Goal: Task Accomplishment & Management: Manage account settings

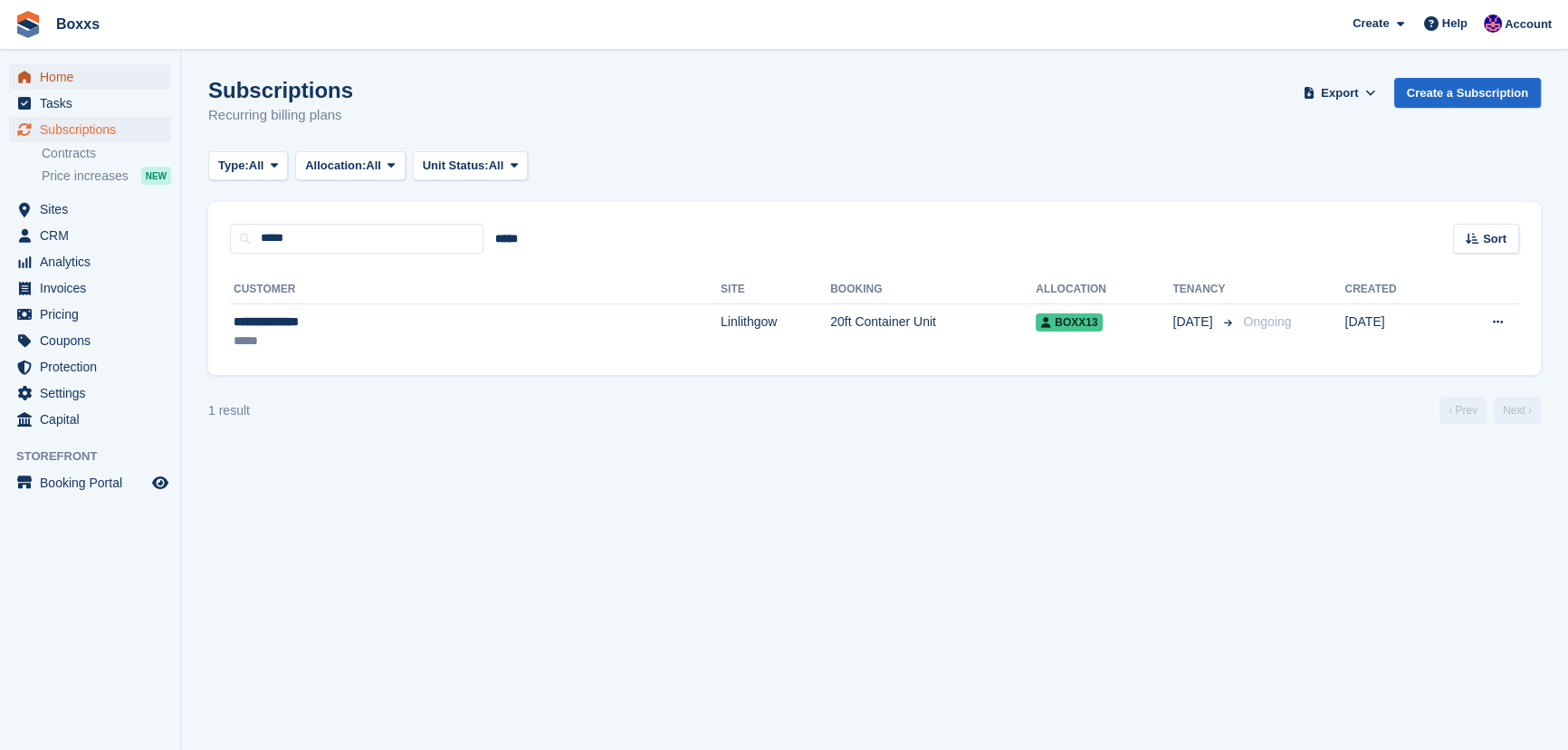
drag, startPoint x: 0, startPoint y: 0, endPoint x: 64, endPoint y: 71, distance: 95.6
click at [64, 71] on span "Home" at bounding box center [94, 76] width 108 height 25
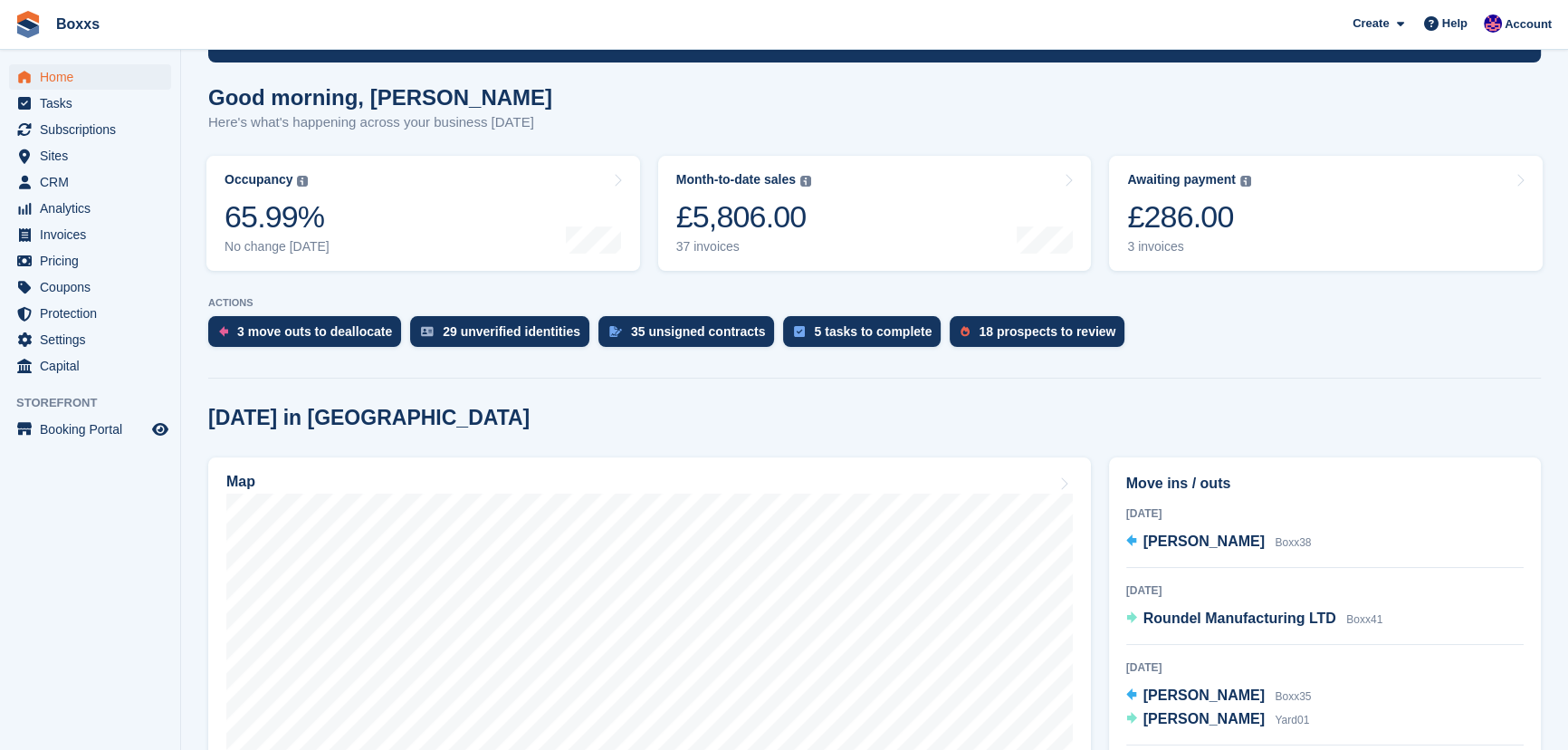
scroll to position [247, 0]
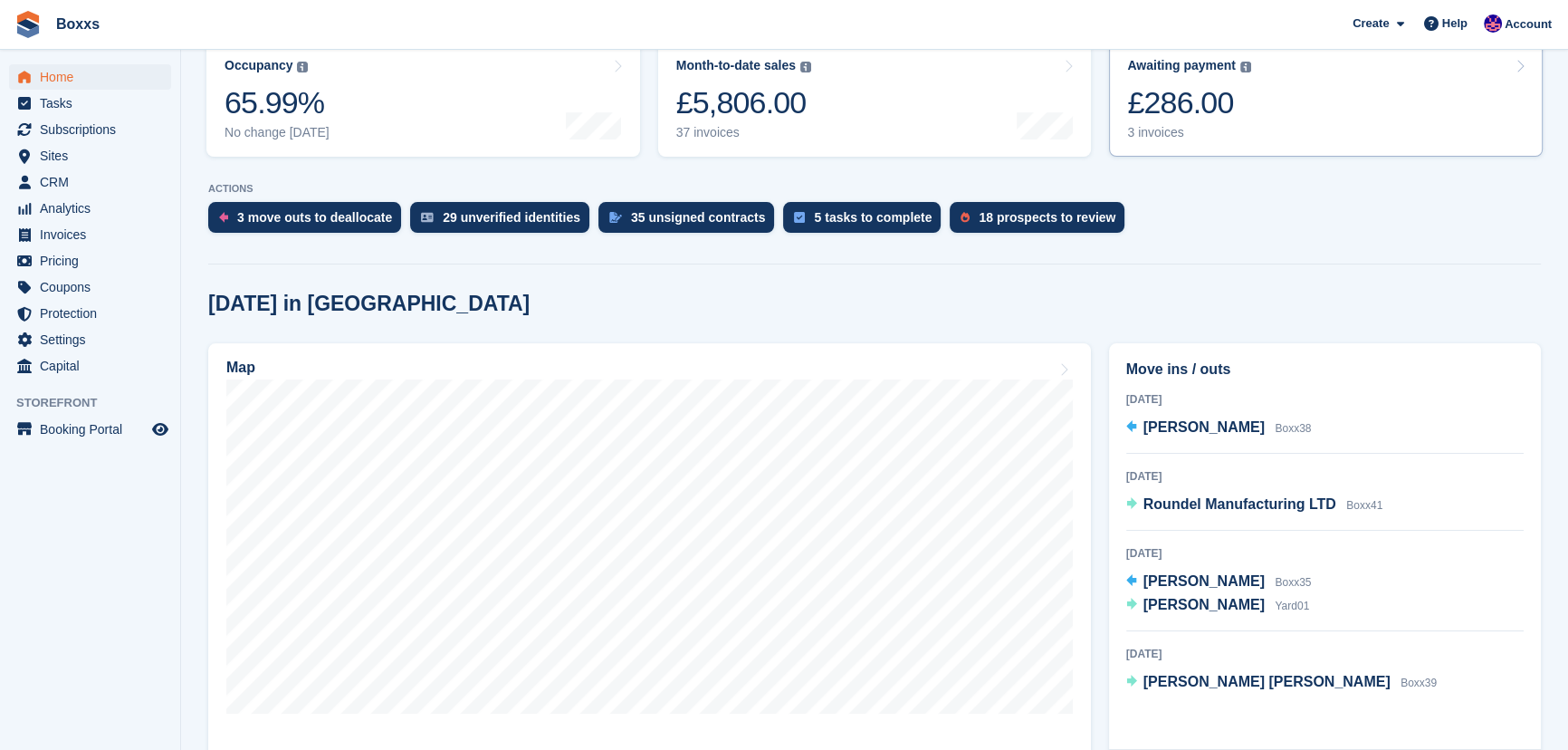
click at [1276, 85] on link "Awaiting payment The total outstanding balance on all open invoices. £286.00 3 …" at bounding box center [1326, 99] width 434 height 115
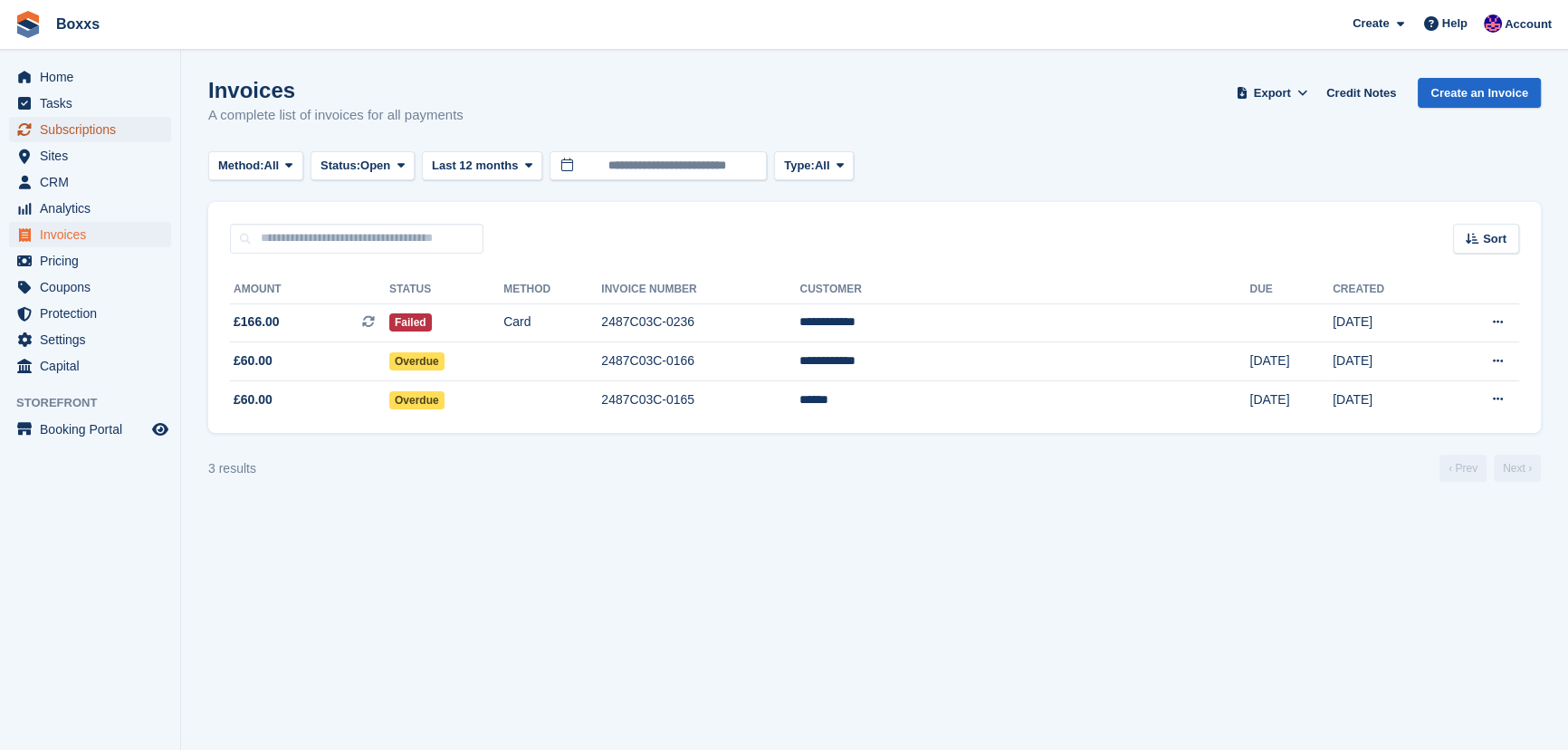
click at [96, 127] on span "Subscriptions" at bounding box center [94, 129] width 108 height 25
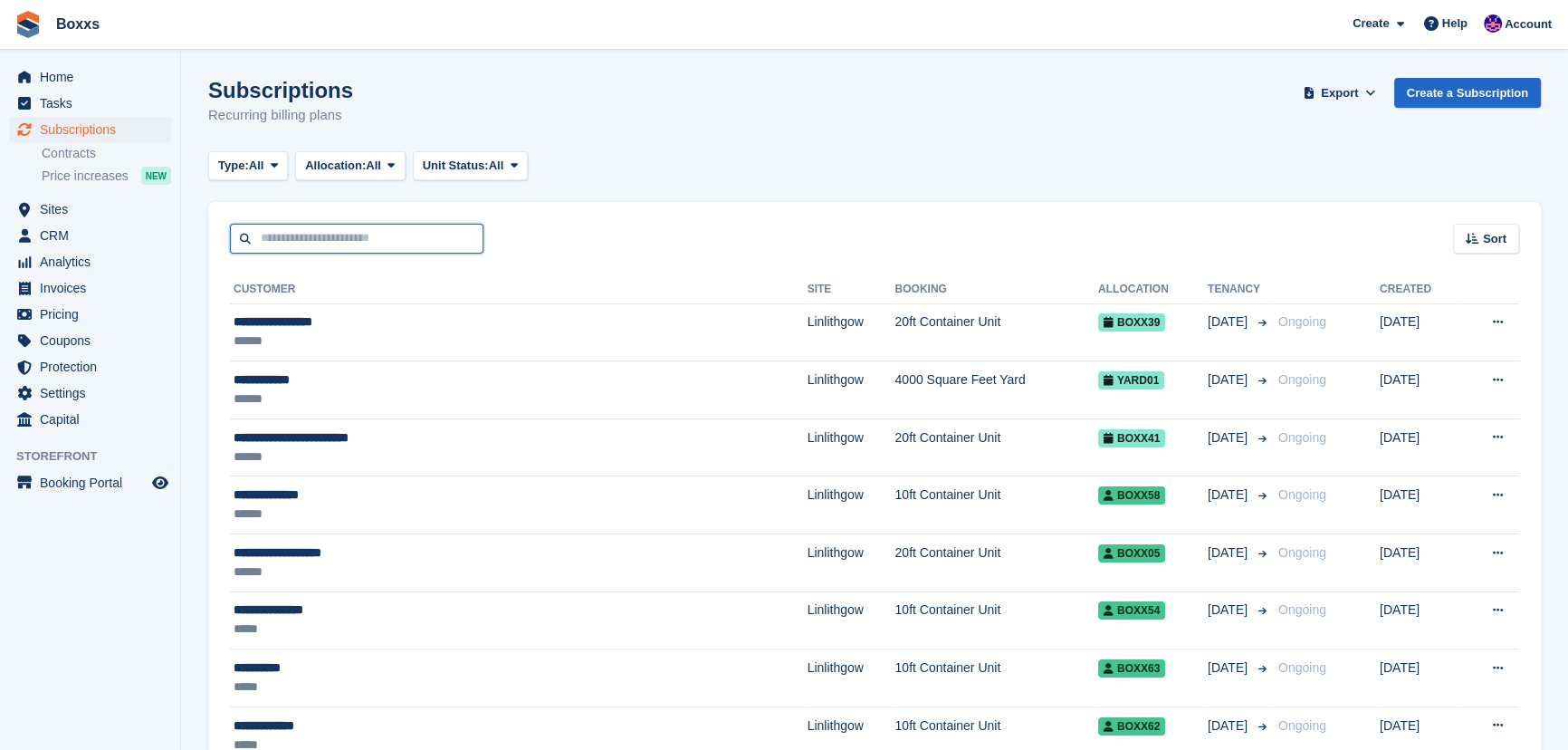
click at [359, 247] on input "text" at bounding box center [357, 238] width 254 height 30
type input "*****"
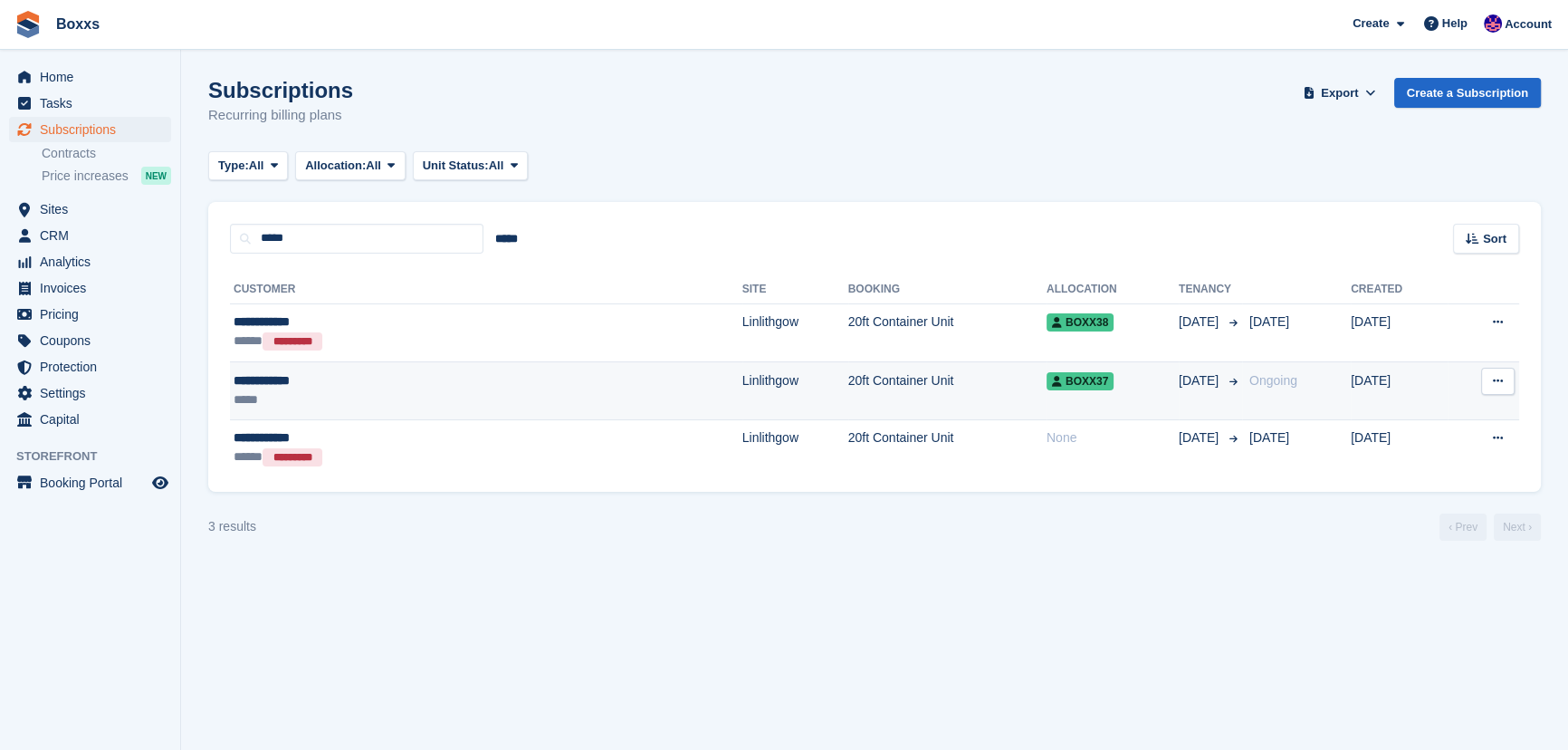
click at [372, 393] on div "*****" at bounding box center [368, 400] width 269 height 19
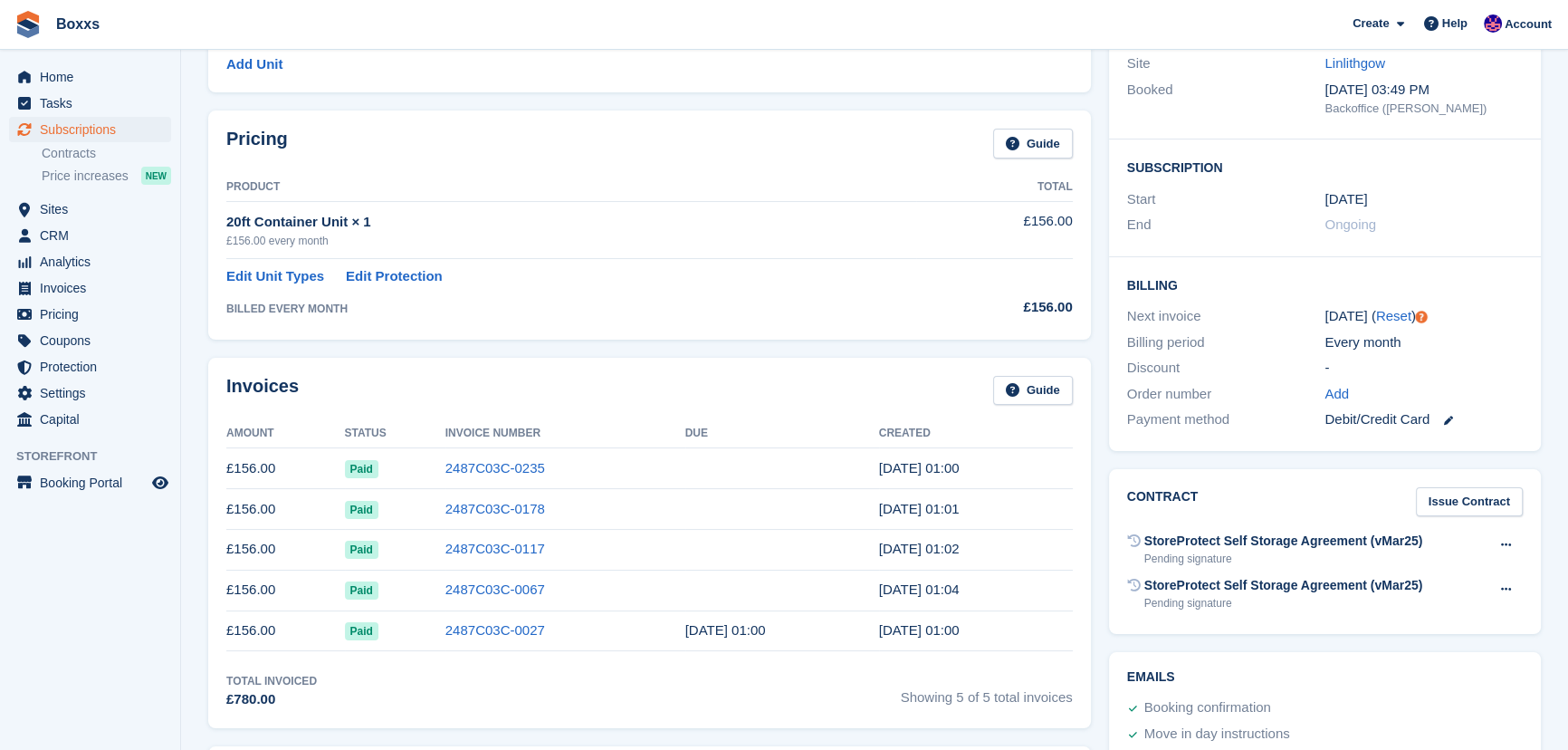
scroll to position [247, 0]
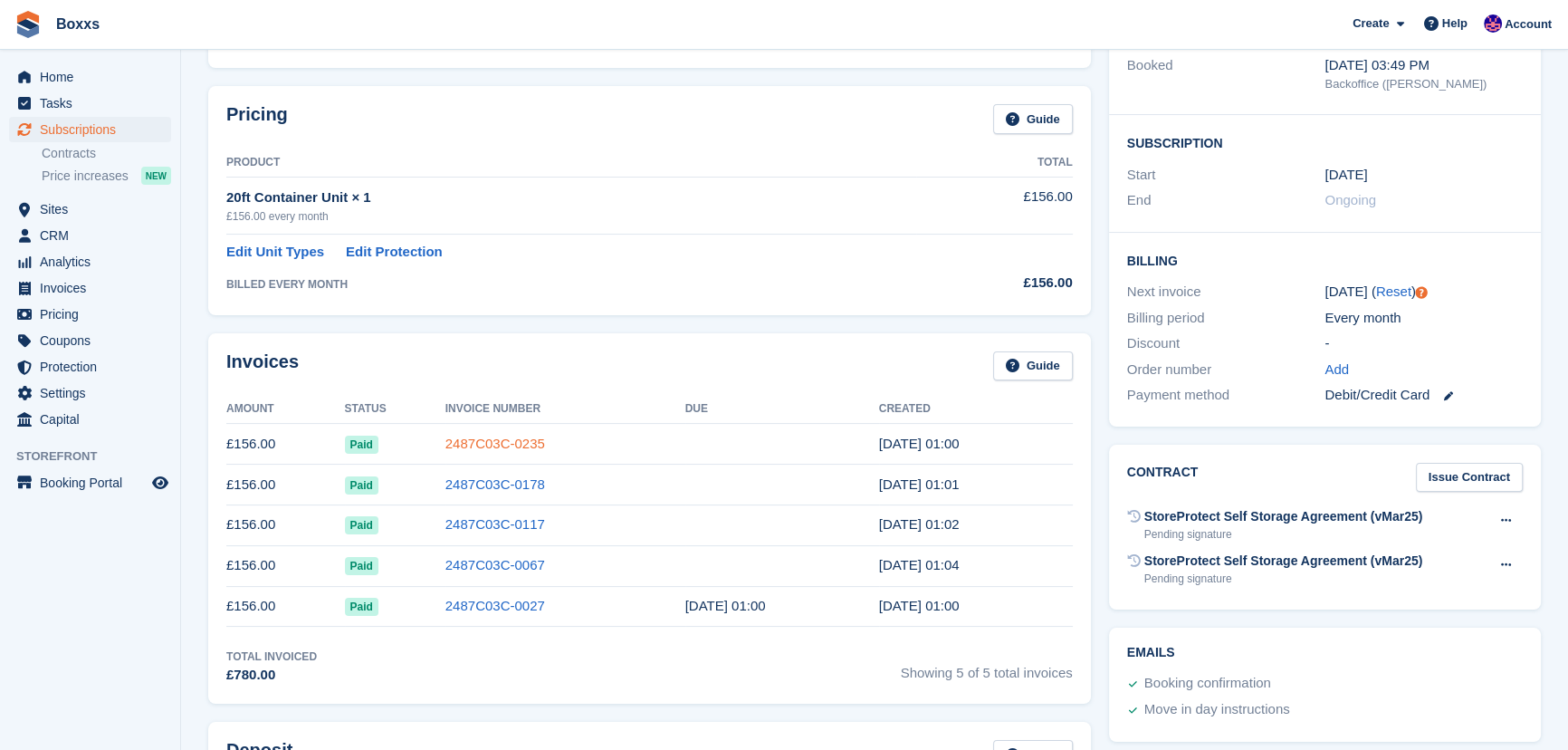
click at [488, 444] on link "2487C03C-0235" at bounding box center [495, 443] width 99 height 16
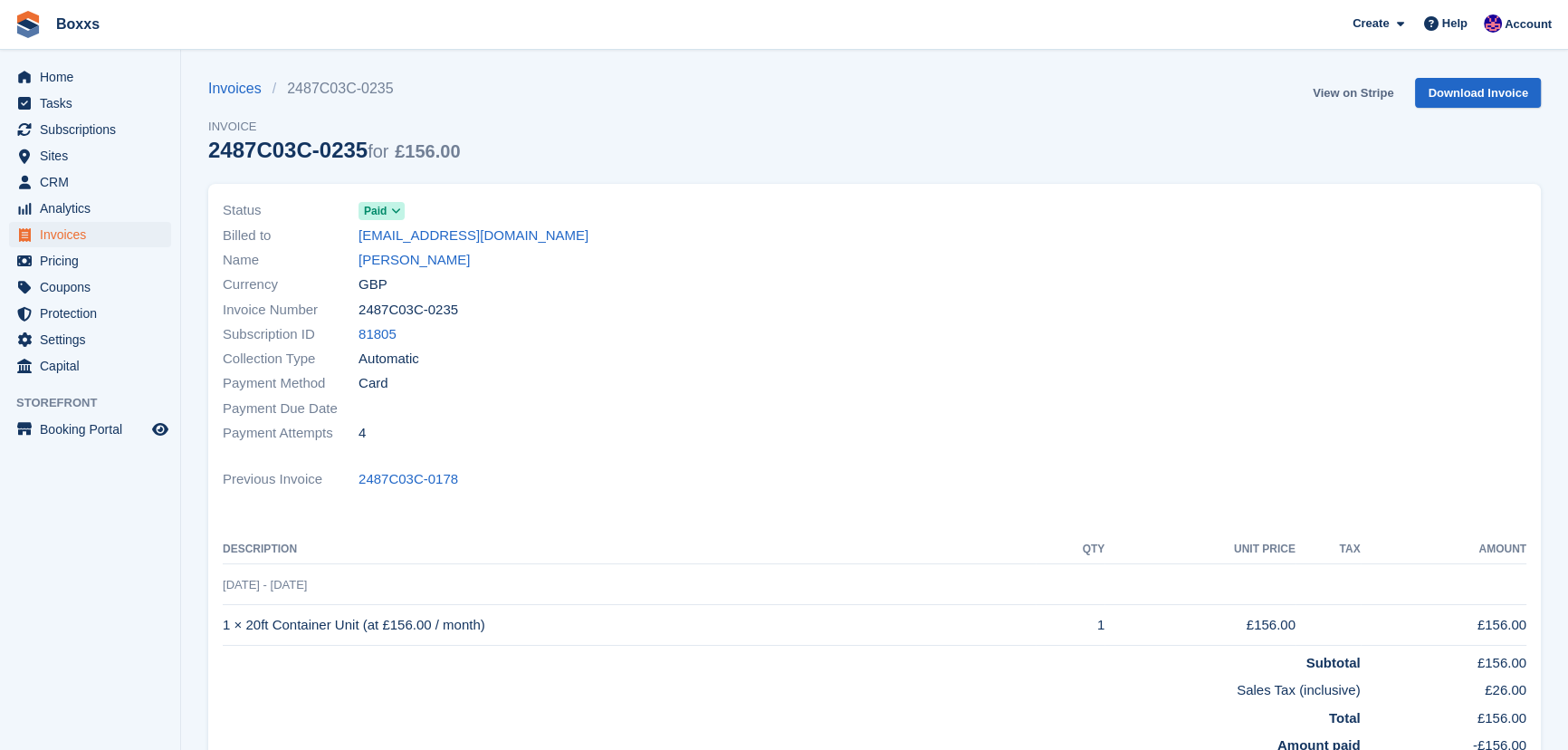
click at [1340, 91] on link "View on Stripe" at bounding box center [1353, 93] width 95 height 30
click at [54, 75] on span "Home" at bounding box center [94, 76] width 108 height 25
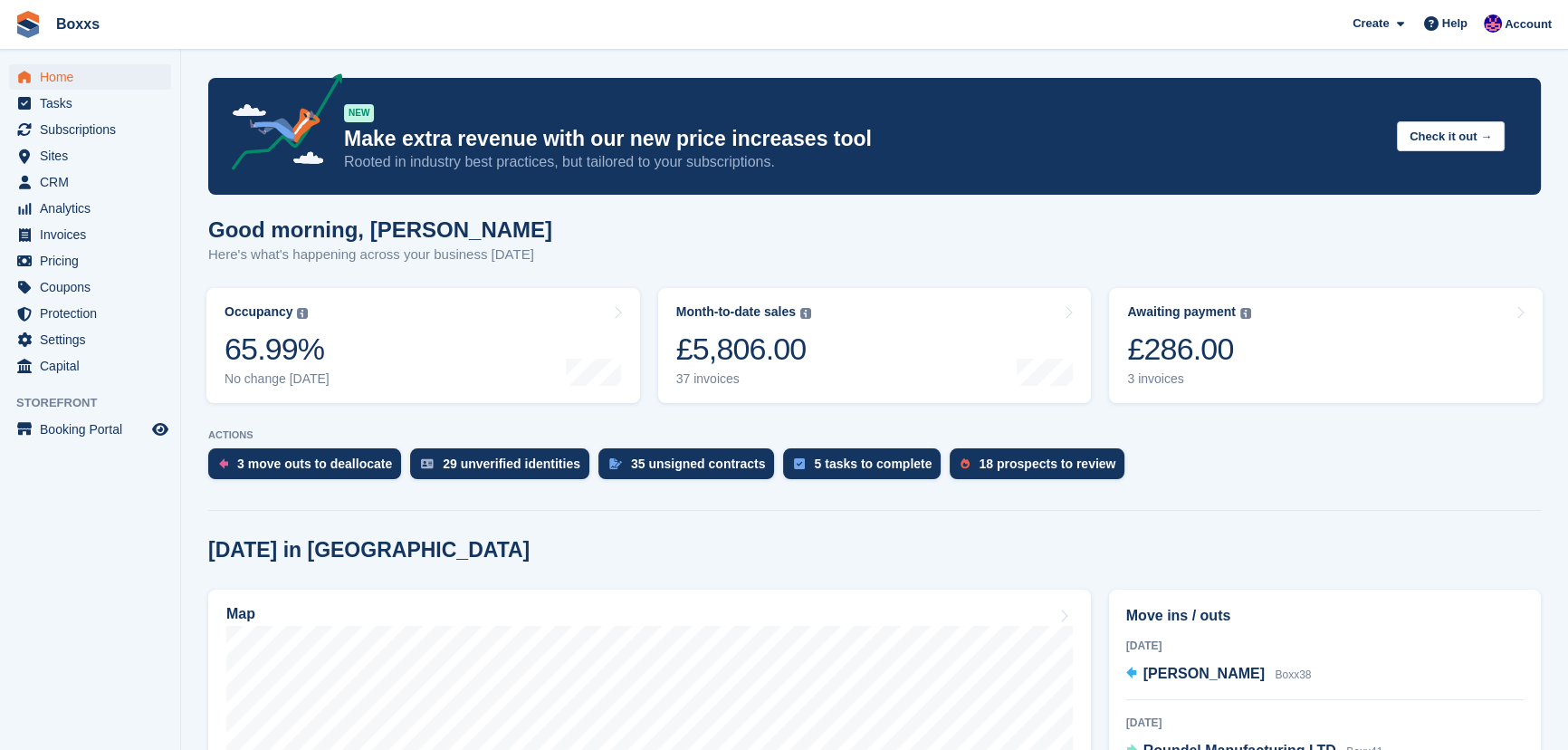
scroll to position [412, 0]
